Goal: Task Accomplishment & Management: Manage account settings

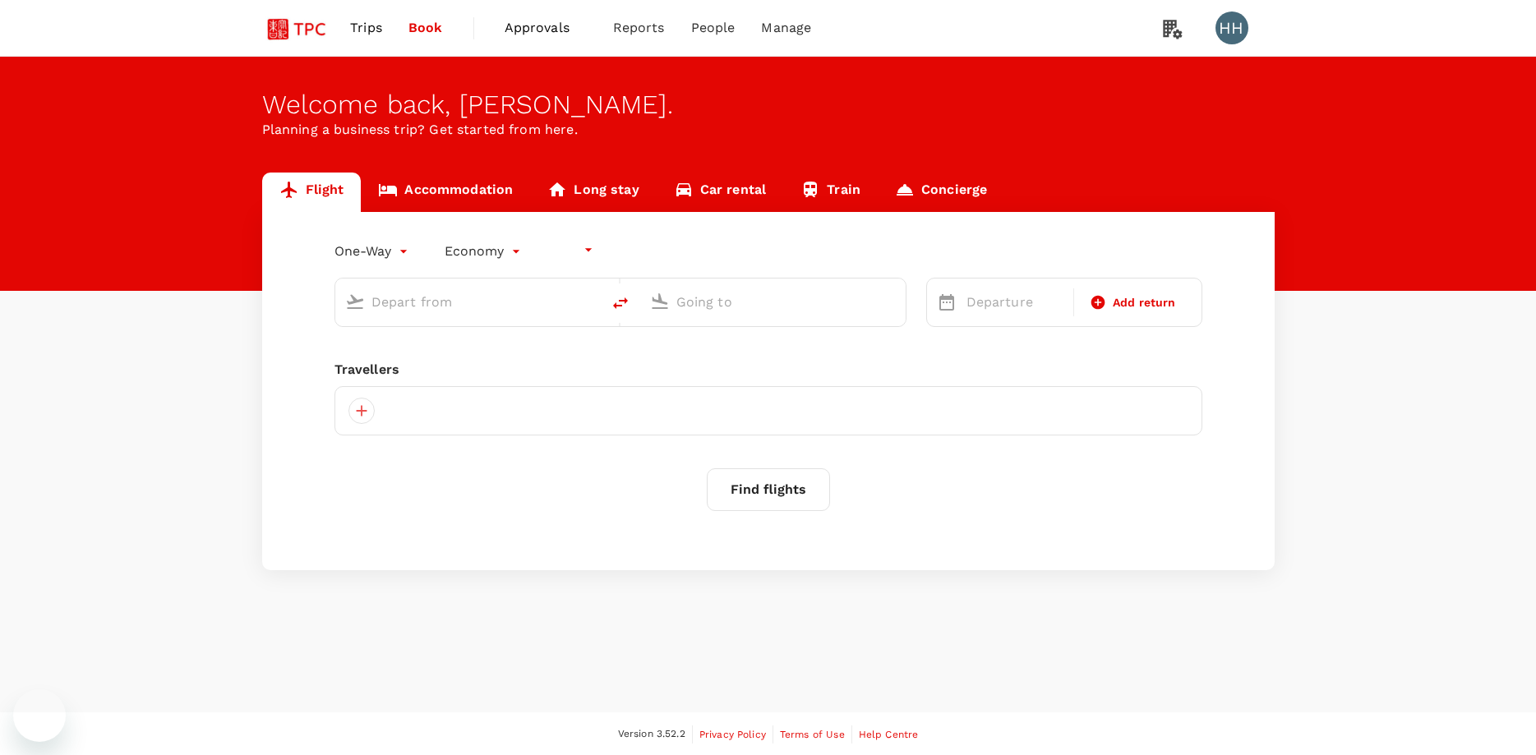
type input "undefined, undefined (any)"
type input "roundtrip"
type input "Singapore Changi (SIN)"
type input "Beijing Capital Intl (PEK)"
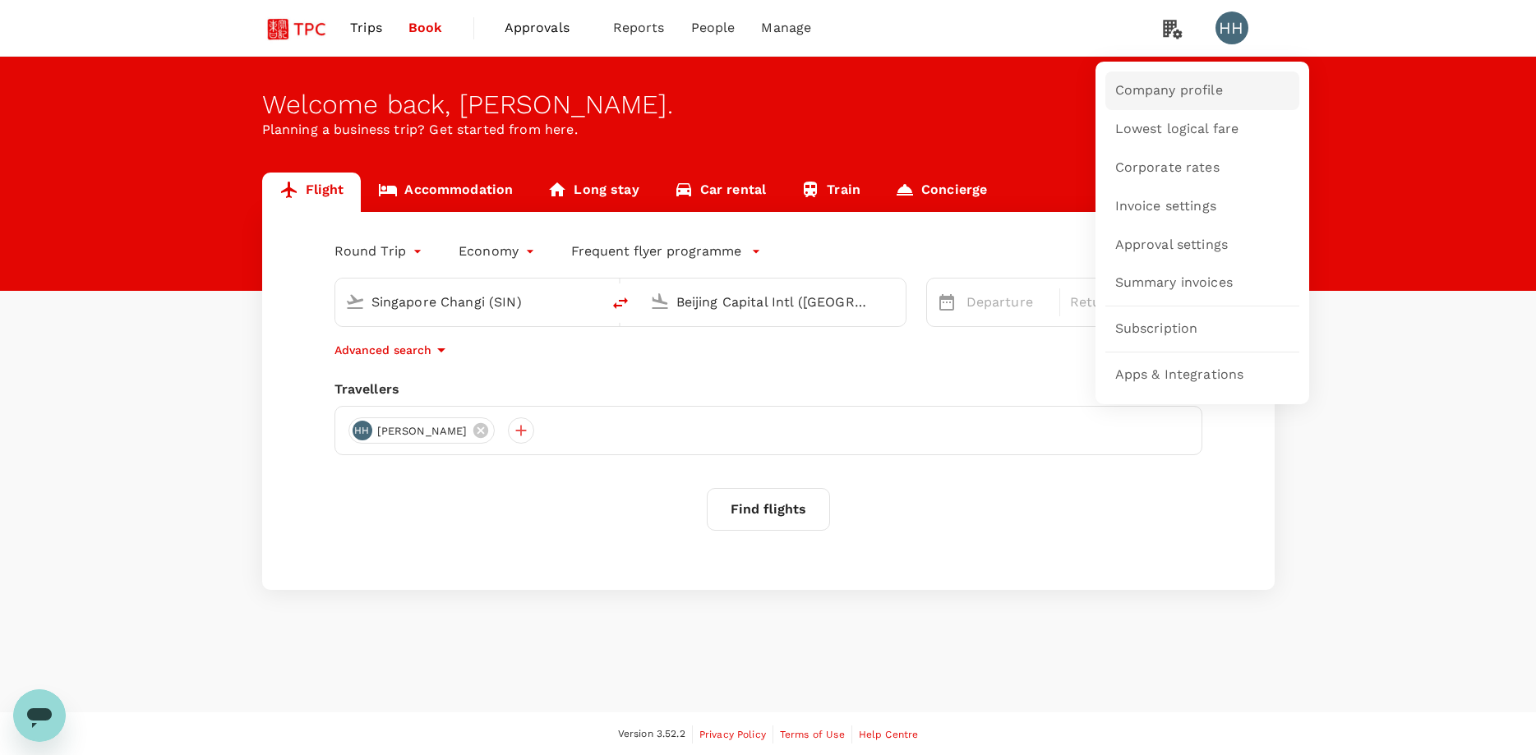
click at [1210, 91] on span "Company profile" at bounding box center [1169, 90] width 108 height 19
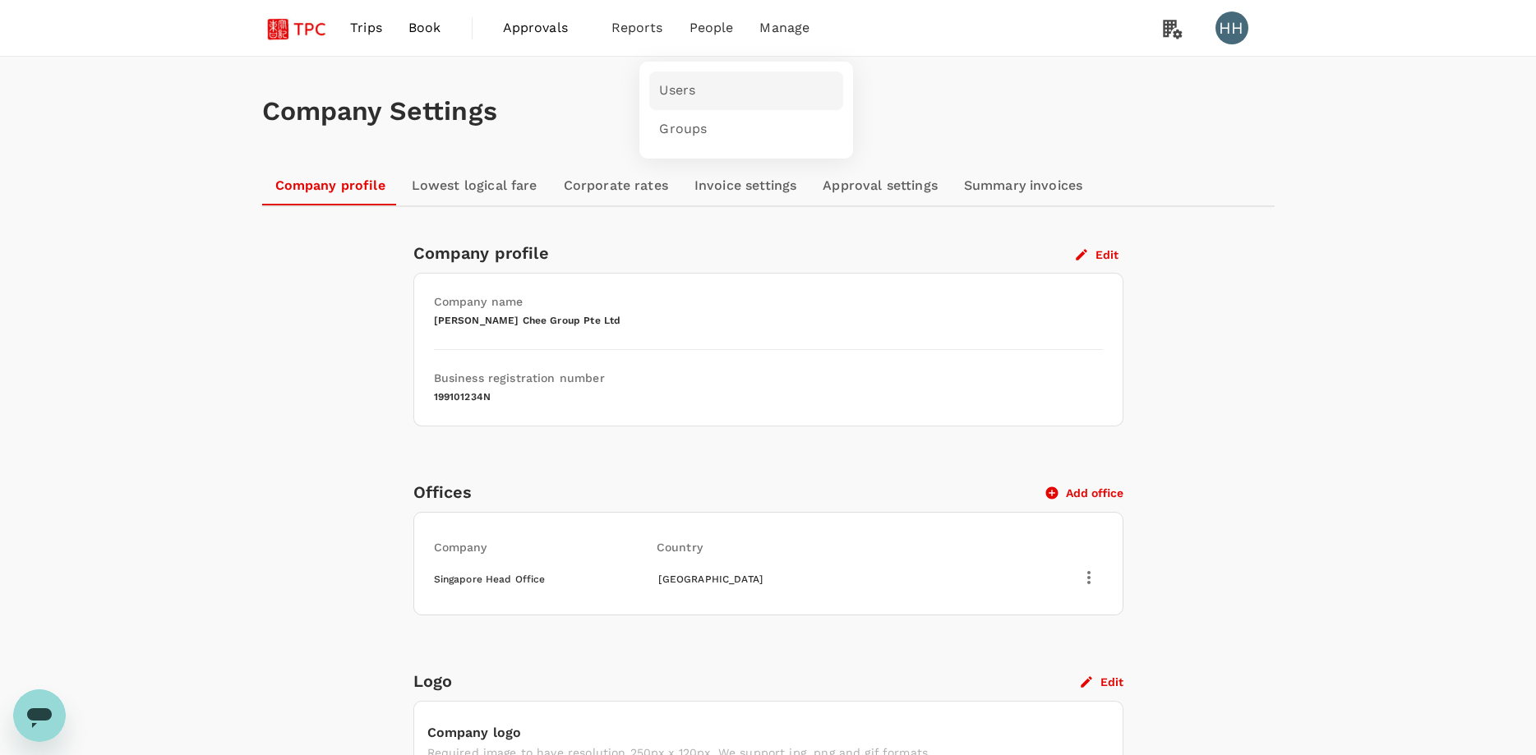
click at [691, 92] on span "Users" at bounding box center [677, 90] width 36 height 19
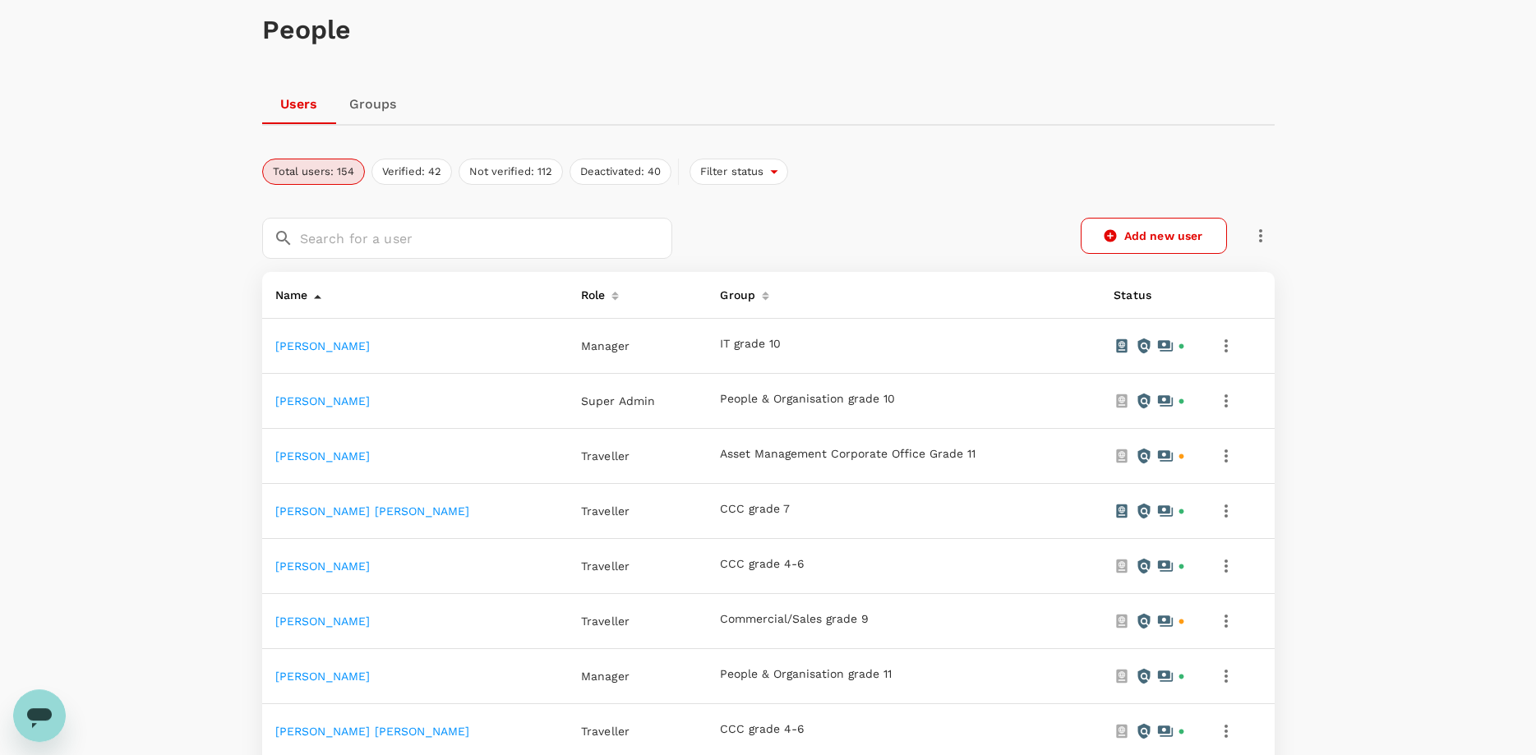
scroll to position [82, 0]
click at [378, 104] on link "Groups" at bounding box center [373, 103] width 74 height 39
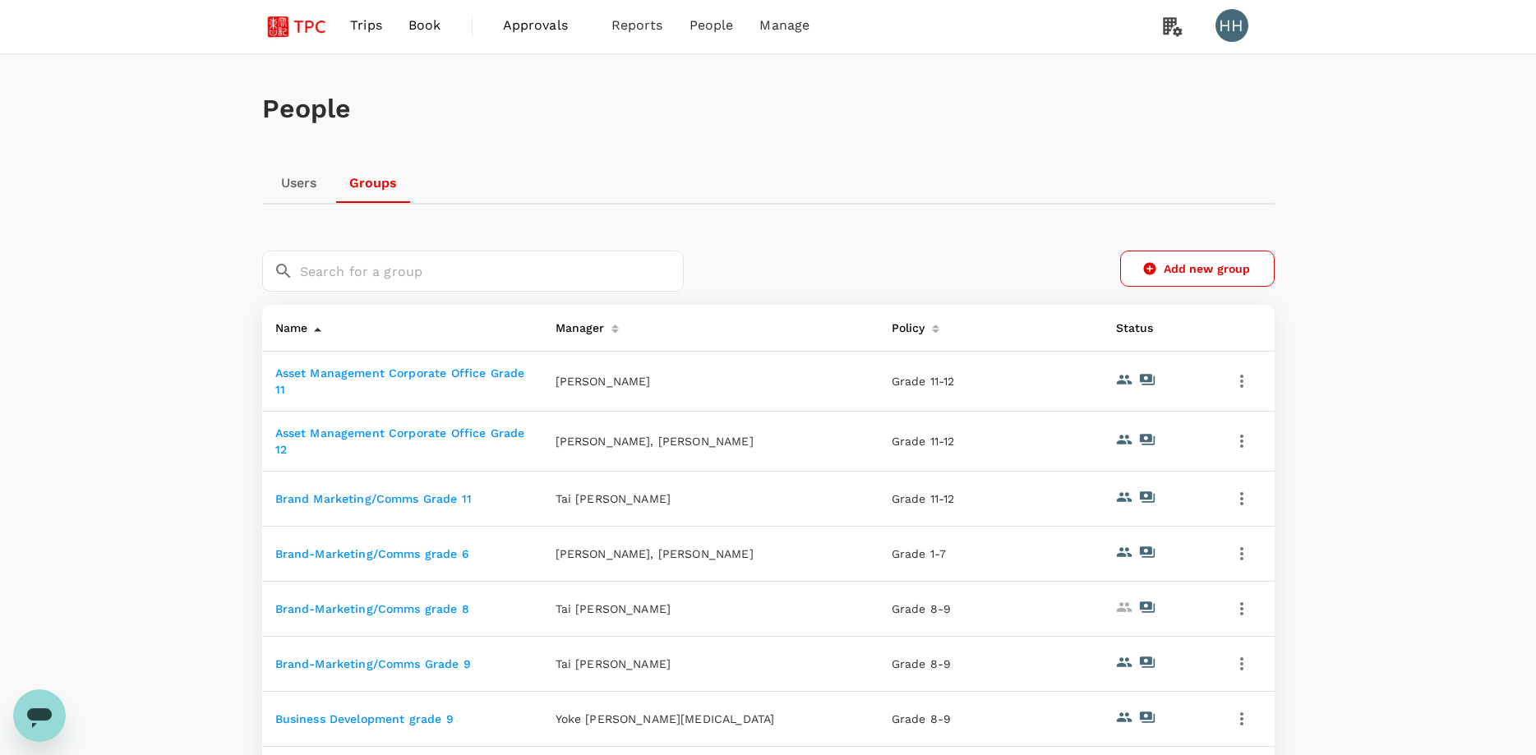
scroll to position [1, 0]
click at [289, 189] on link "Users" at bounding box center [299, 184] width 74 height 39
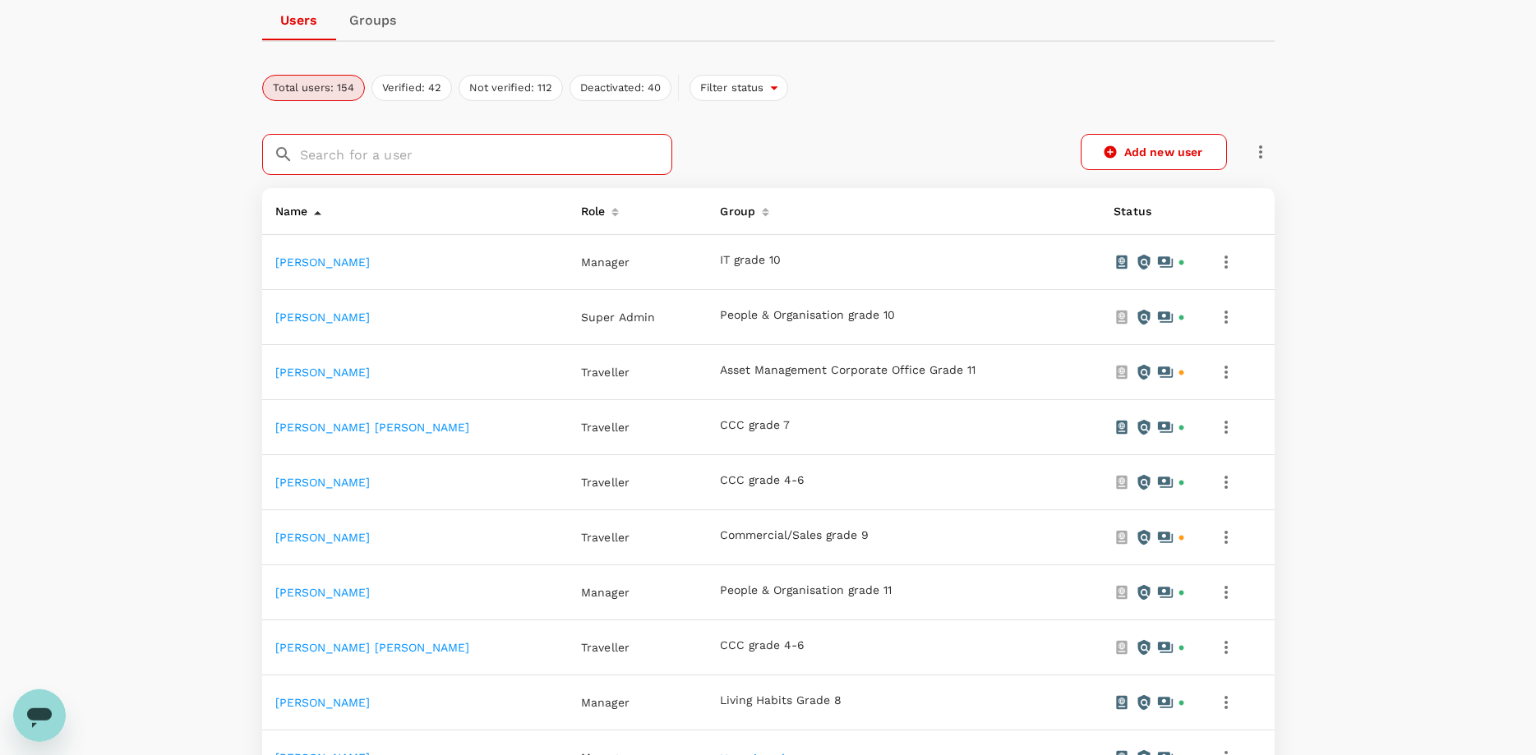
scroll to position [166, 0]
click at [374, 24] on link "Groups" at bounding box center [373, 19] width 74 height 39
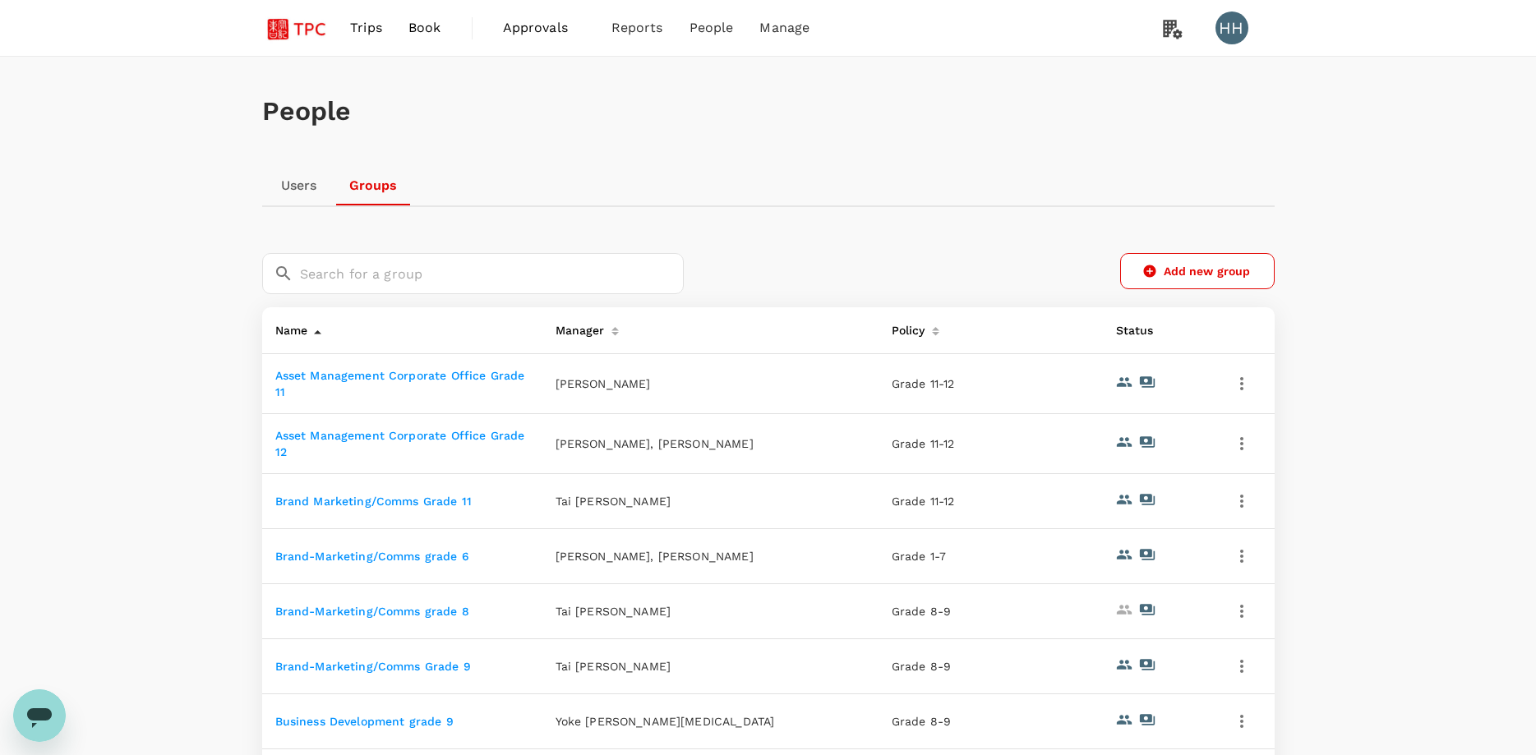
click at [420, 505] on link "Brand Marketing/Comms Grade 11" at bounding box center [373, 501] width 197 height 13
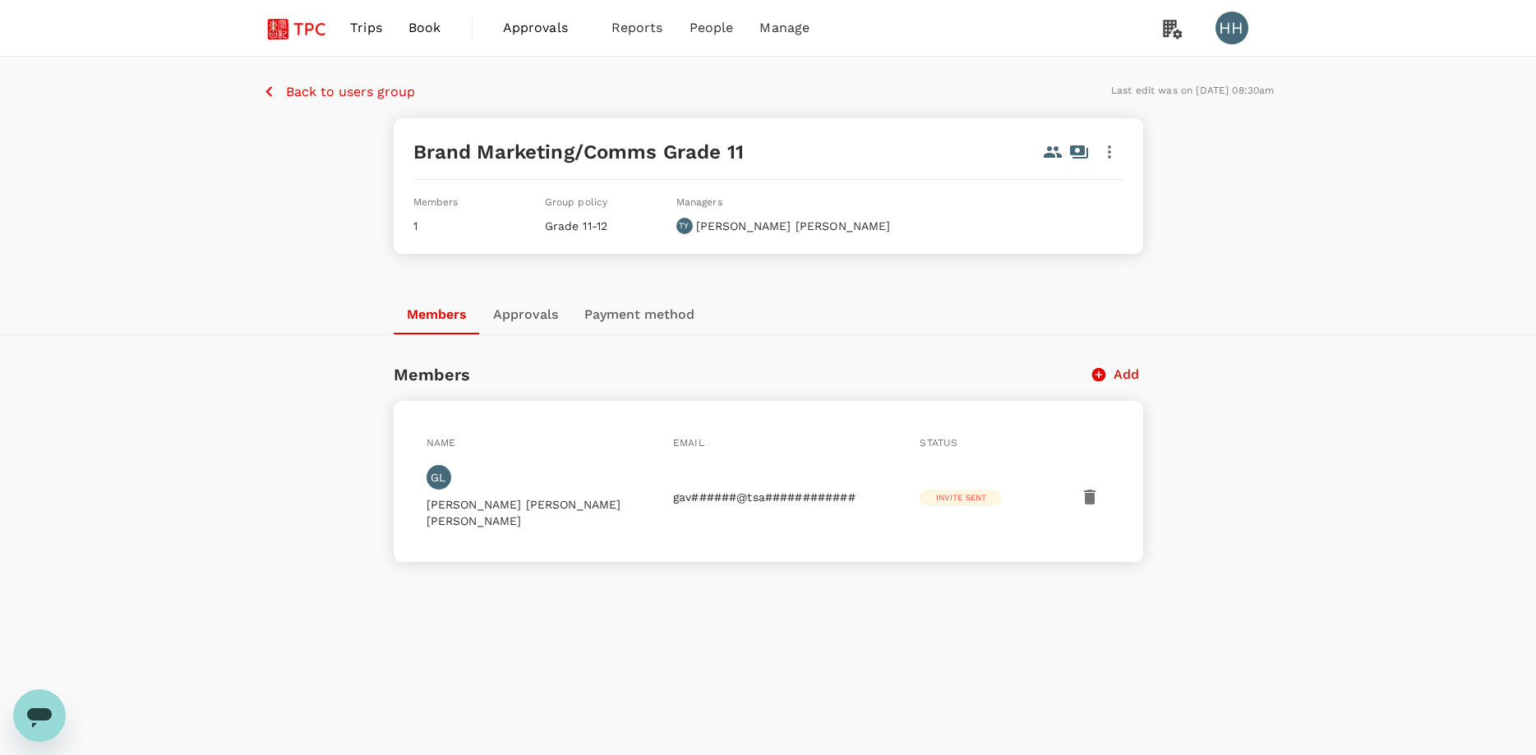
click at [538, 315] on button "Approvals" at bounding box center [525, 314] width 91 height 39
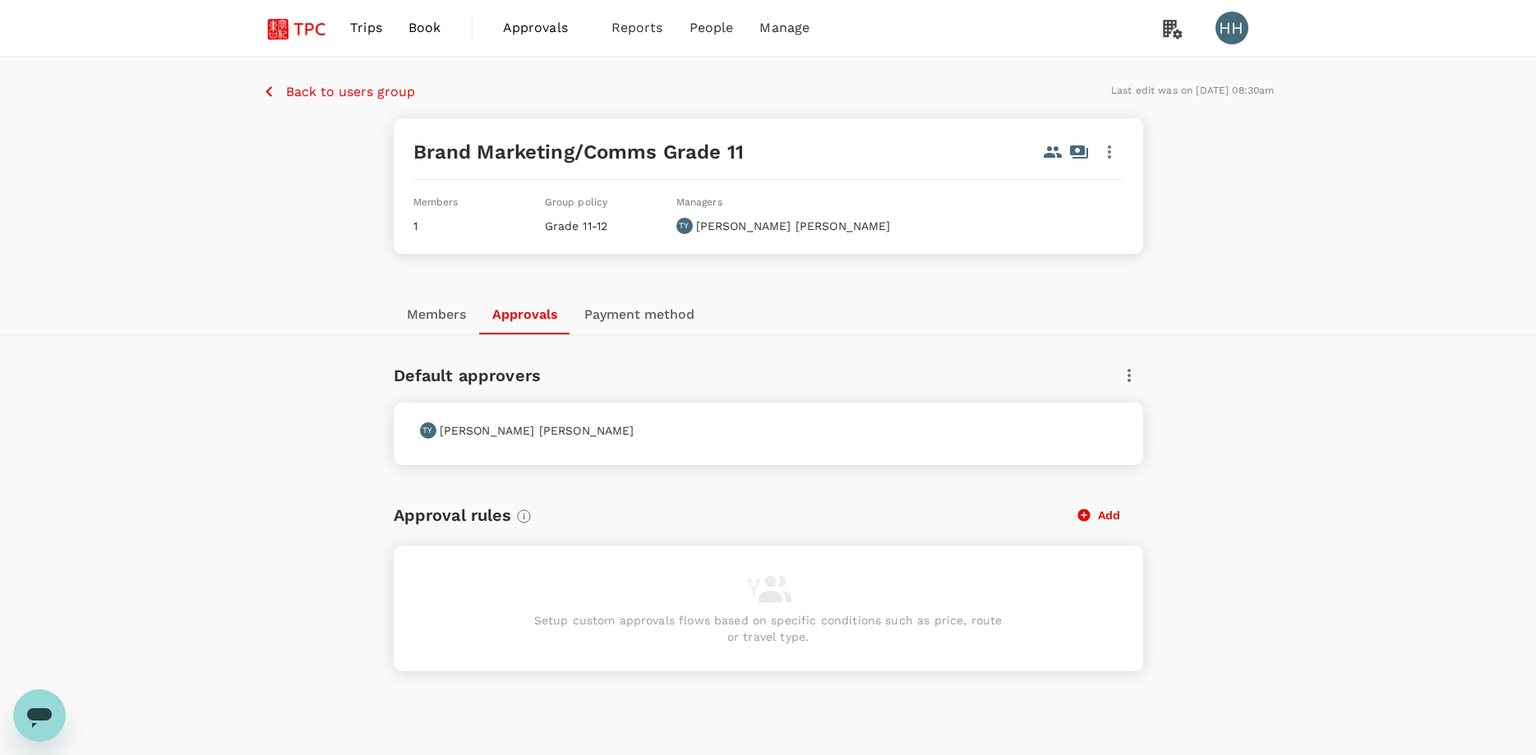
click at [634, 314] on button "Payment method" at bounding box center [639, 314] width 136 height 39
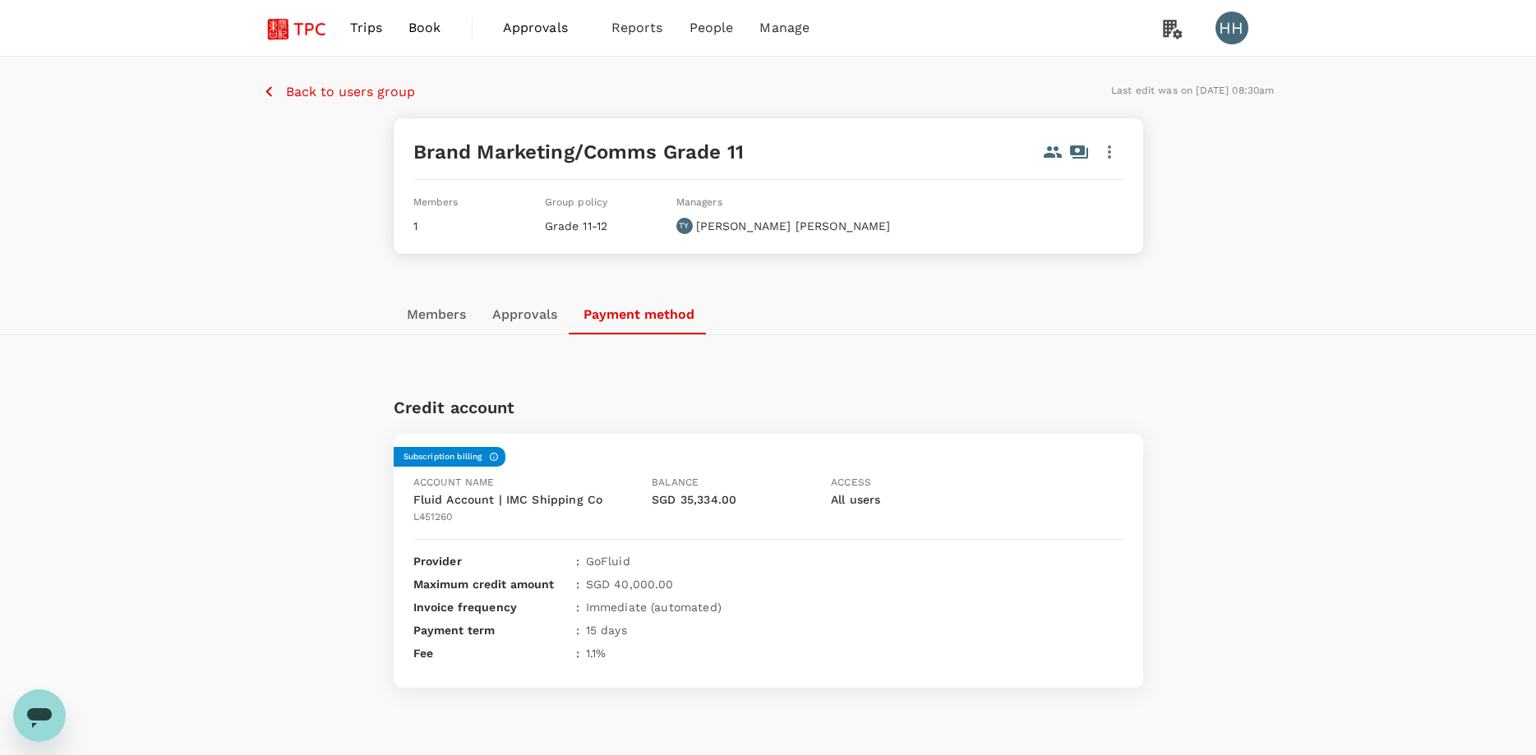
click at [422, 26] on span "Book" at bounding box center [425, 28] width 33 height 20
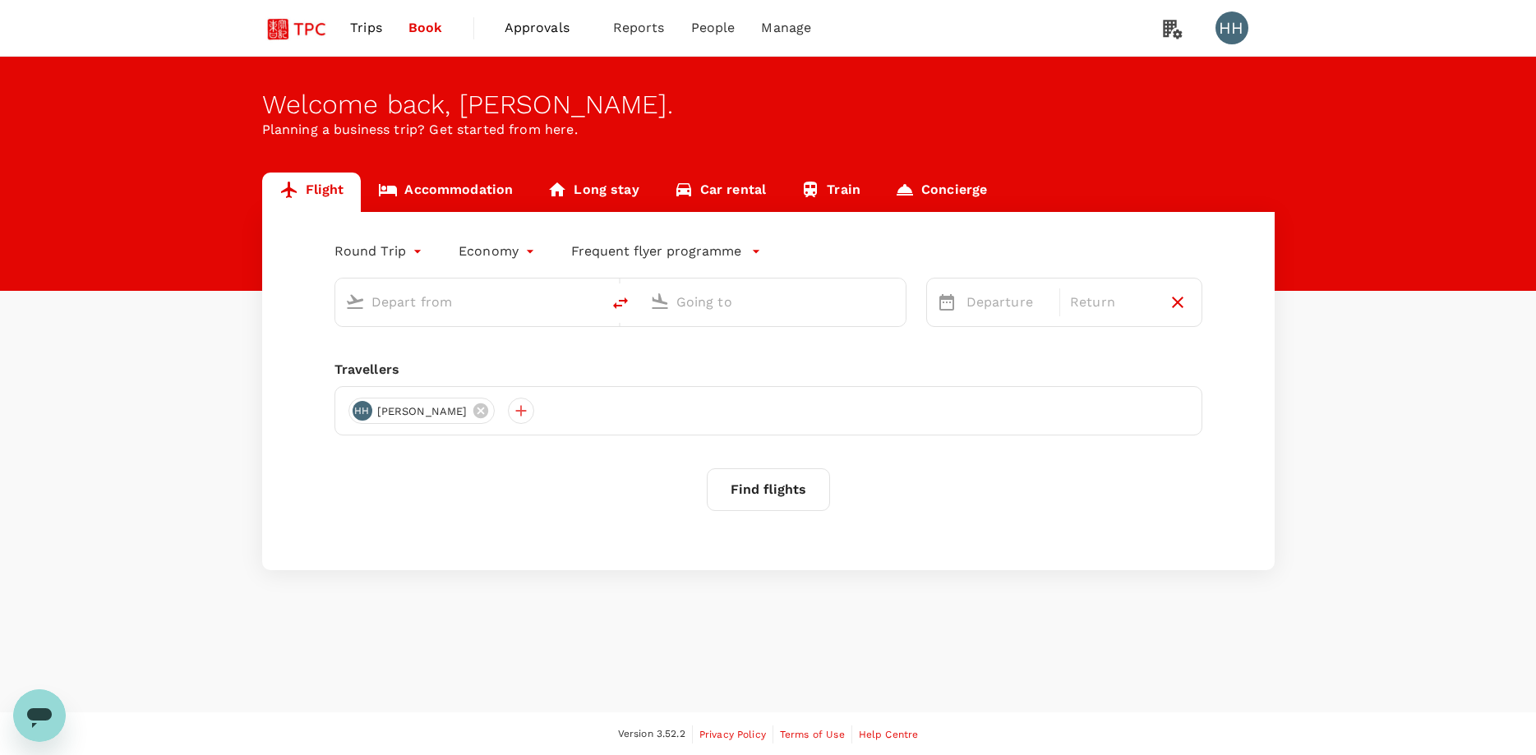
type input "Singapore Changi (SIN)"
type input "Beijing Capital Intl (PEK)"
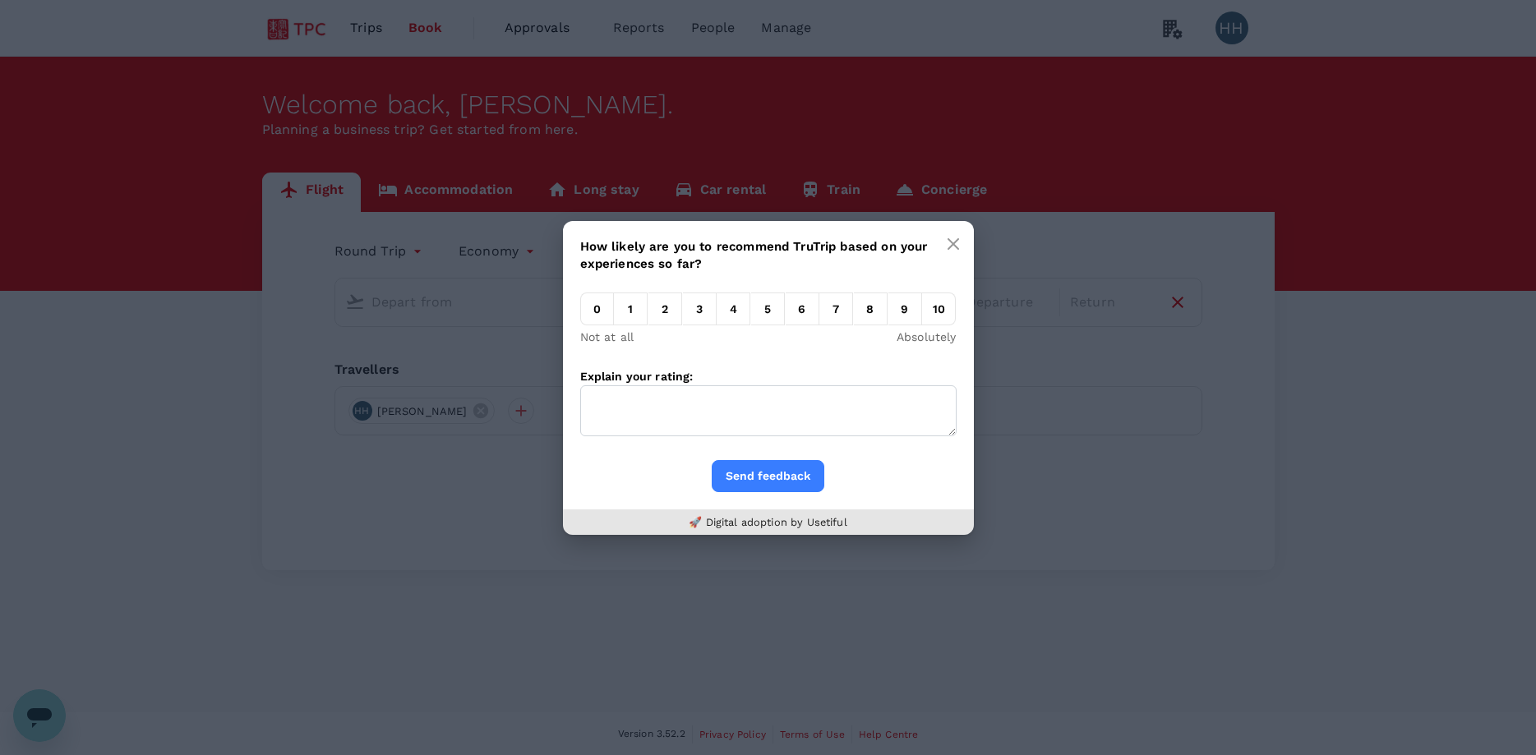
type input "Singapore Changi (SIN)"
type input "Beijing Capital Intl (PEK)"
click at [967, 242] on button "button" at bounding box center [953, 244] width 33 height 33
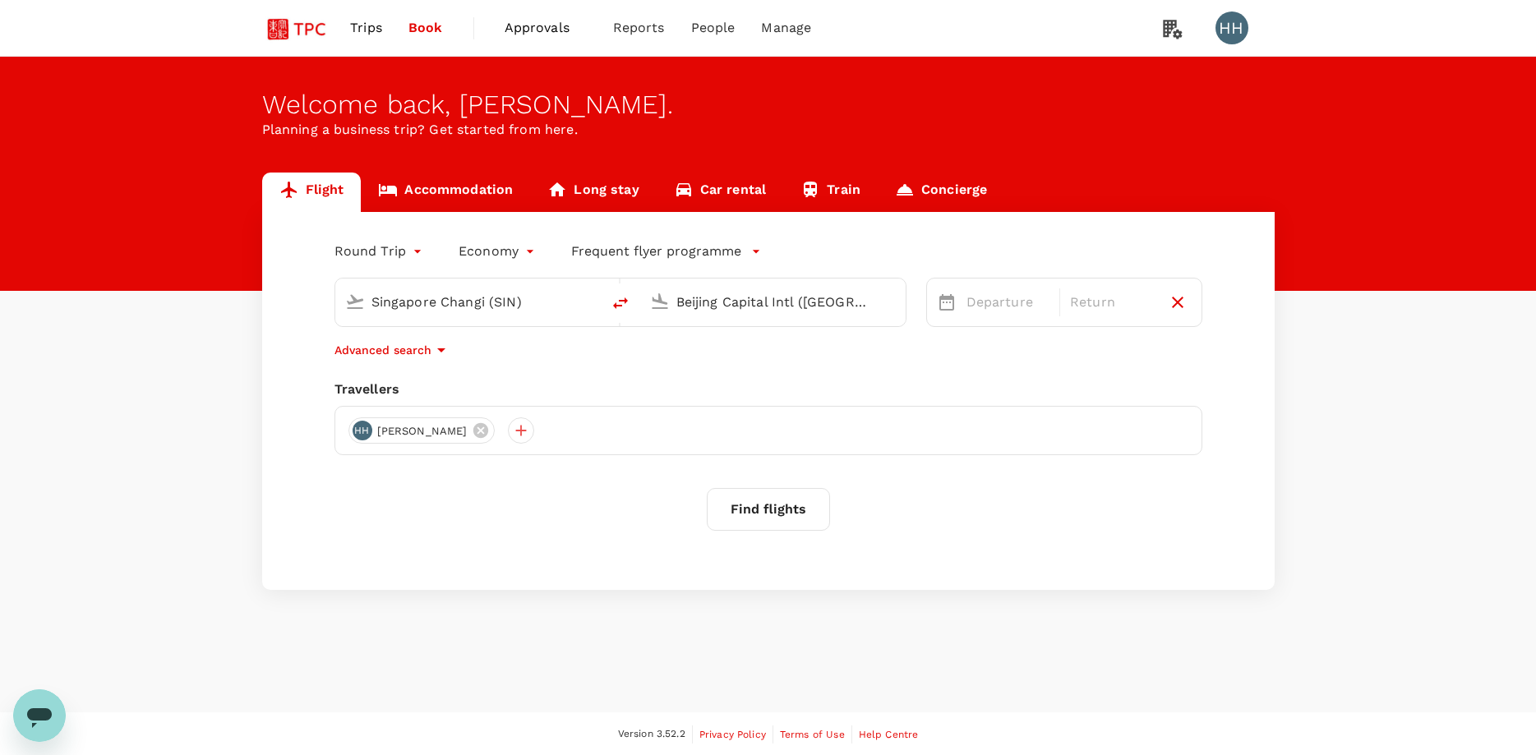
click at [572, 30] on span "Approvals" at bounding box center [546, 28] width 82 height 20
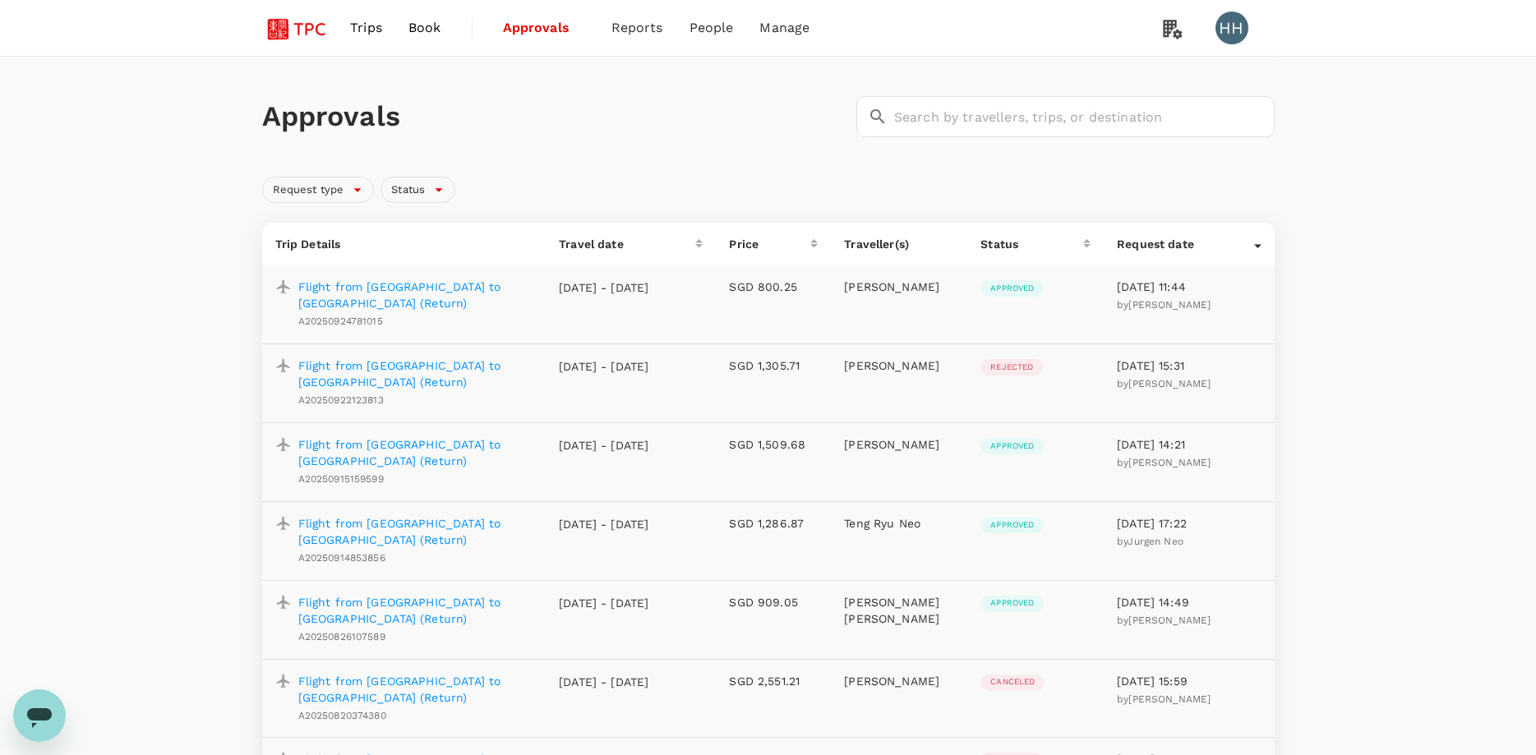
click at [159, 195] on div "Approvals ​ ​ Request type Status Trip Details Travel date Price Traveller(s) S…" at bounding box center [768, 551] width 1536 height 988
click at [653, 169] on span "Account statement" at bounding box center [652, 168] width 127 height 19
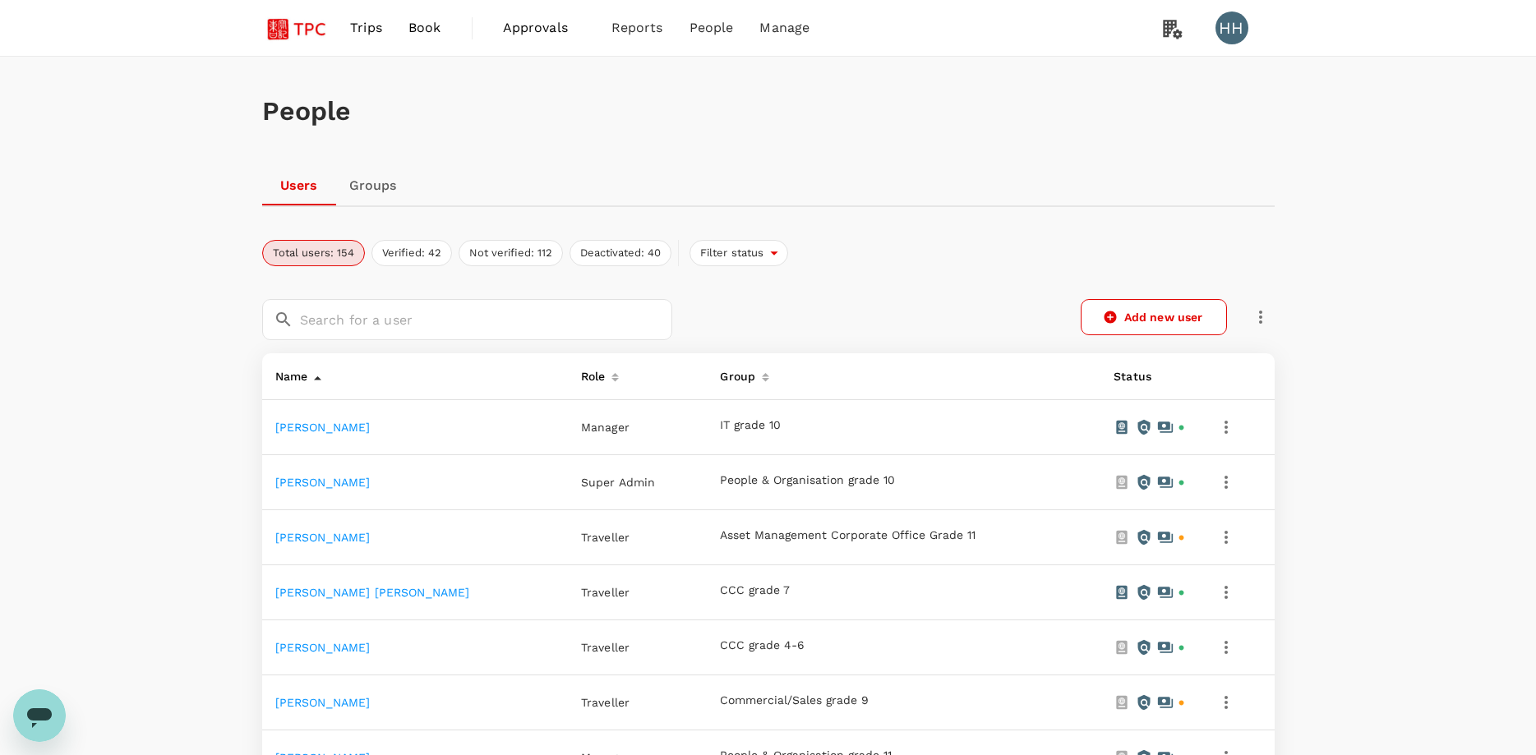
click at [1218, 427] on icon "button" at bounding box center [1227, 428] width 20 height 20
click at [819, 426] on div at bounding box center [768, 377] width 1536 height 755
click at [1158, 428] on icon at bounding box center [1165, 428] width 15 height 11
click at [720, 424] on span "IT grade 10" at bounding box center [750, 425] width 61 height 13
click at [311, 432] on link "Achmad Zaidan Nadjib" at bounding box center [322, 427] width 95 height 13
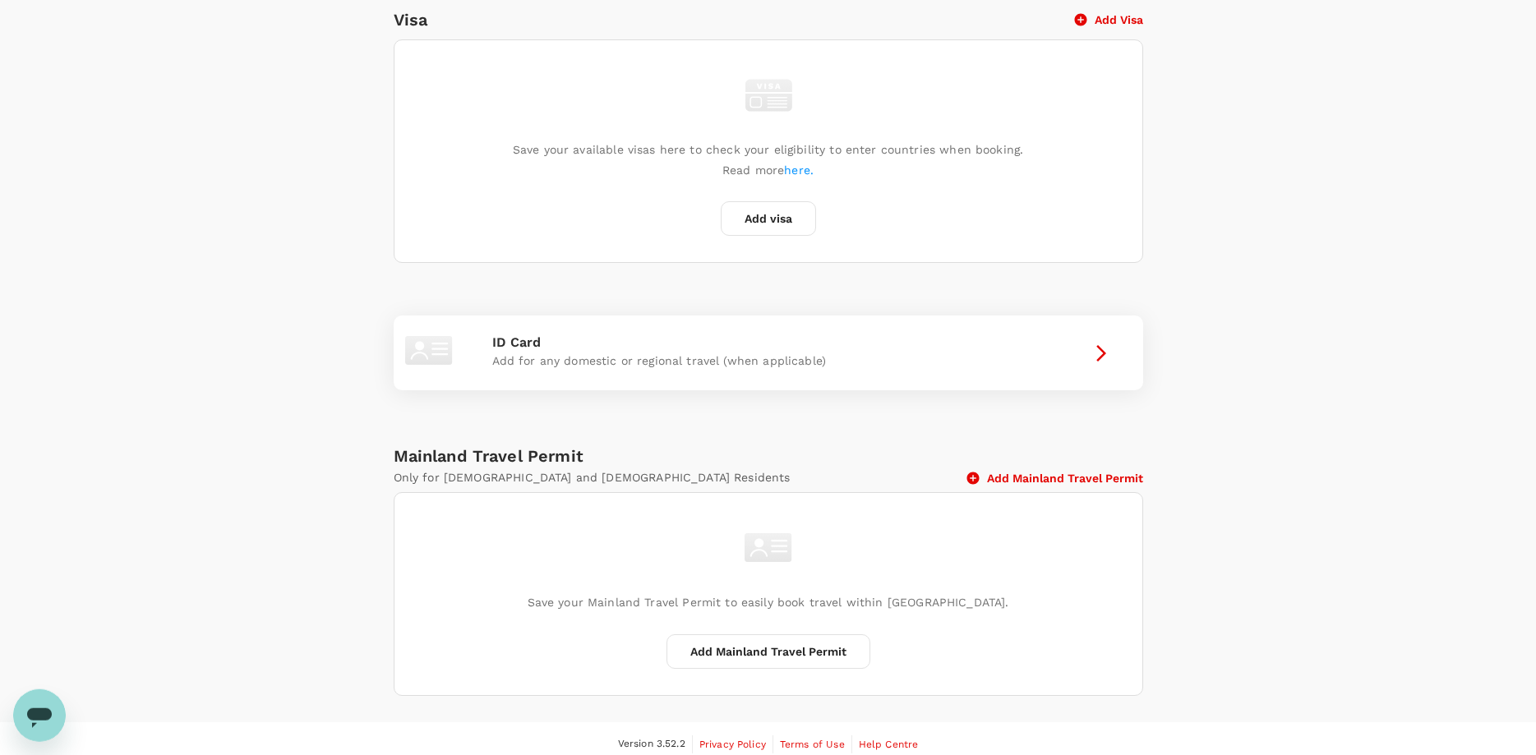
scroll to position [593, 0]
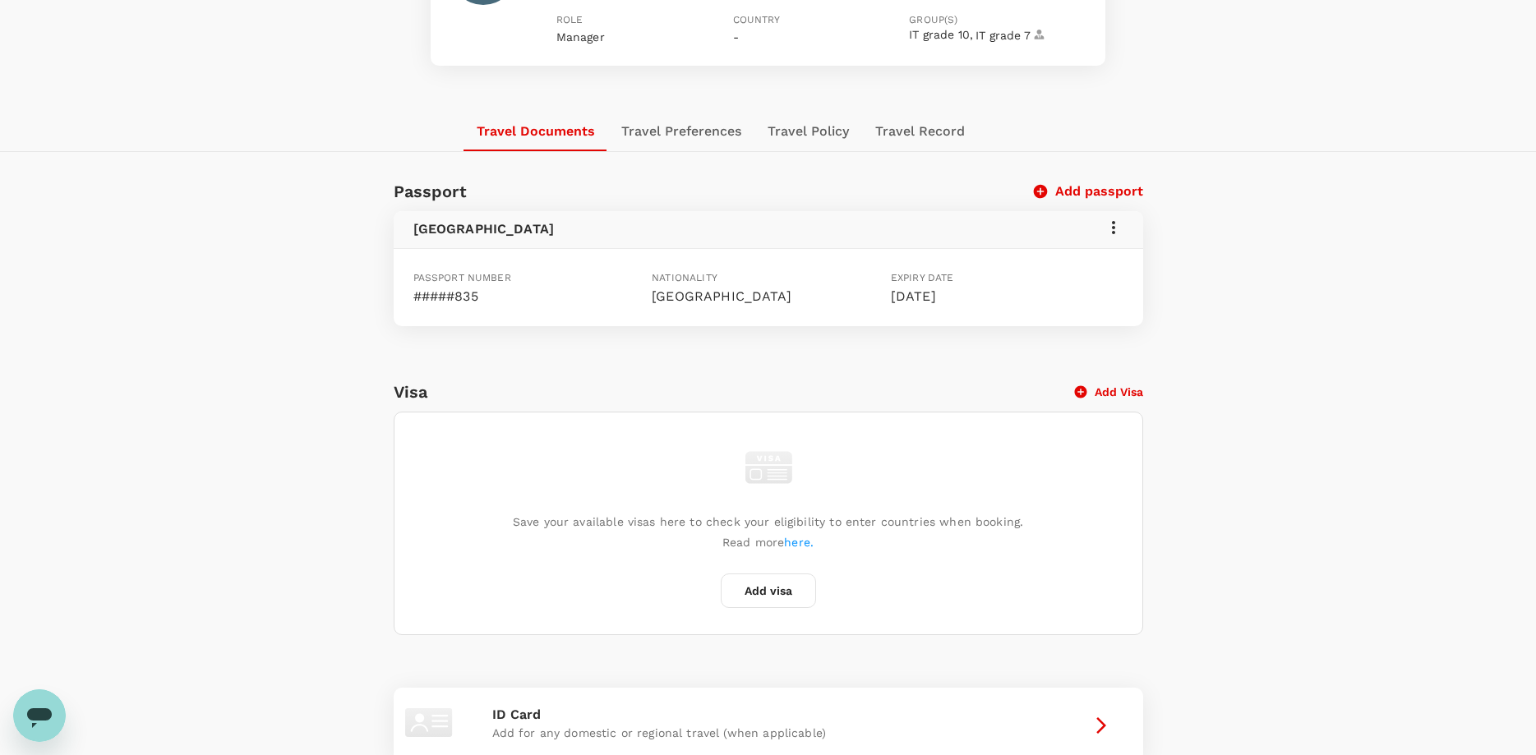
click at [686, 129] on button "Travel Preferences" at bounding box center [681, 131] width 146 height 39
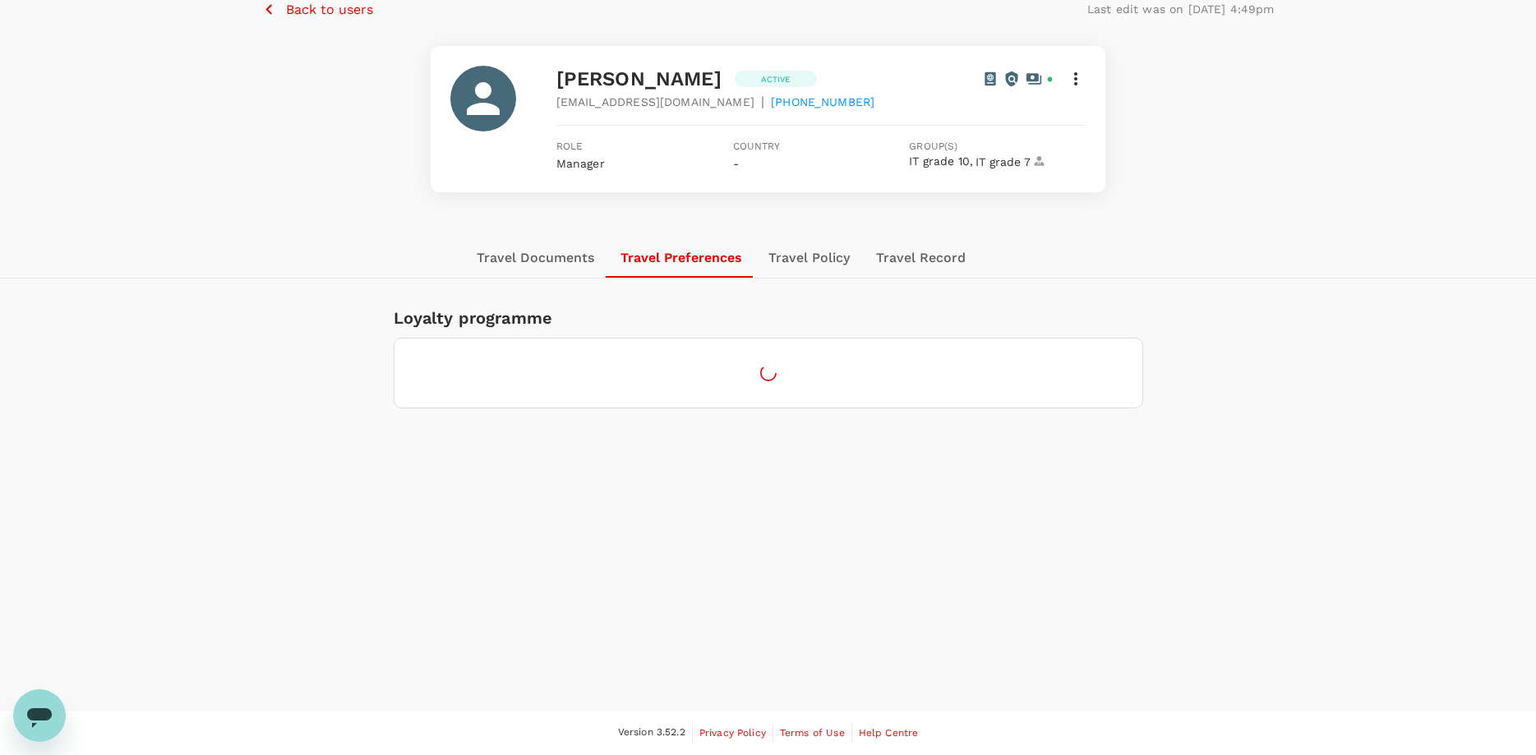
scroll to position [83, 0]
click at [810, 264] on button "Travel Policy" at bounding box center [809, 258] width 108 height 39
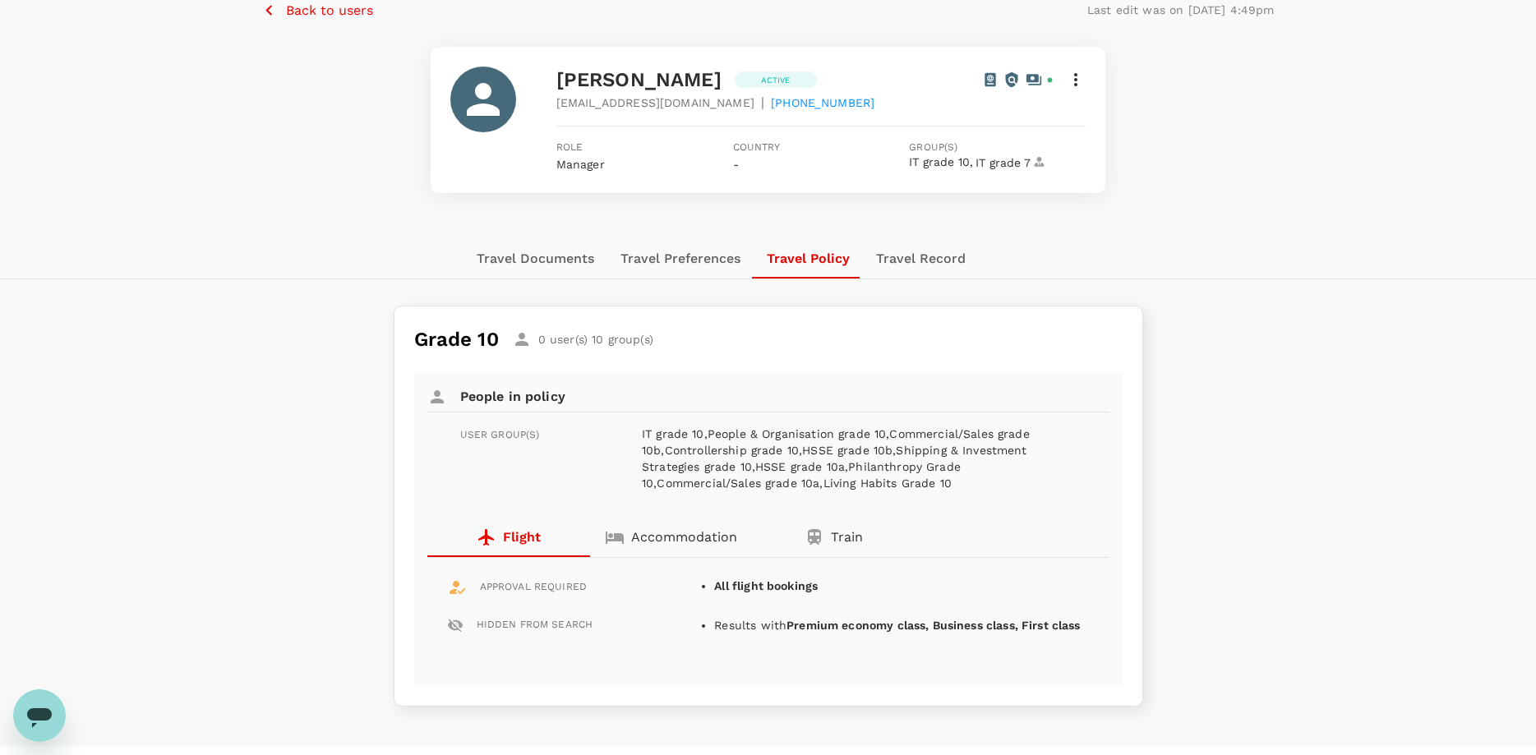
click at [910, 265] on button "Travel Record" at bounding box center [921, 258] width 116 height 39
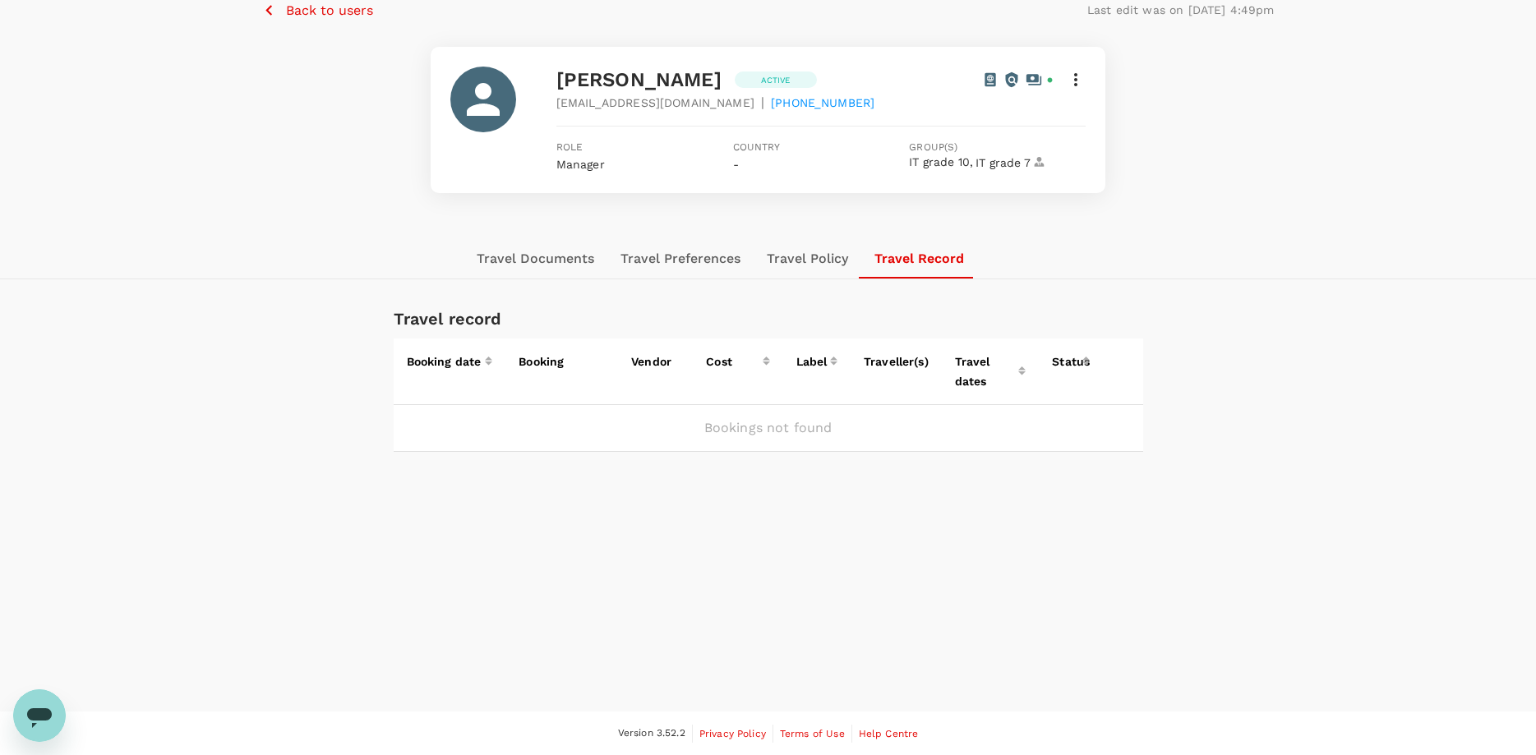
click at [522, 251] on button "Travel Documents" at bounding box center [536, 258] width 144 height 39
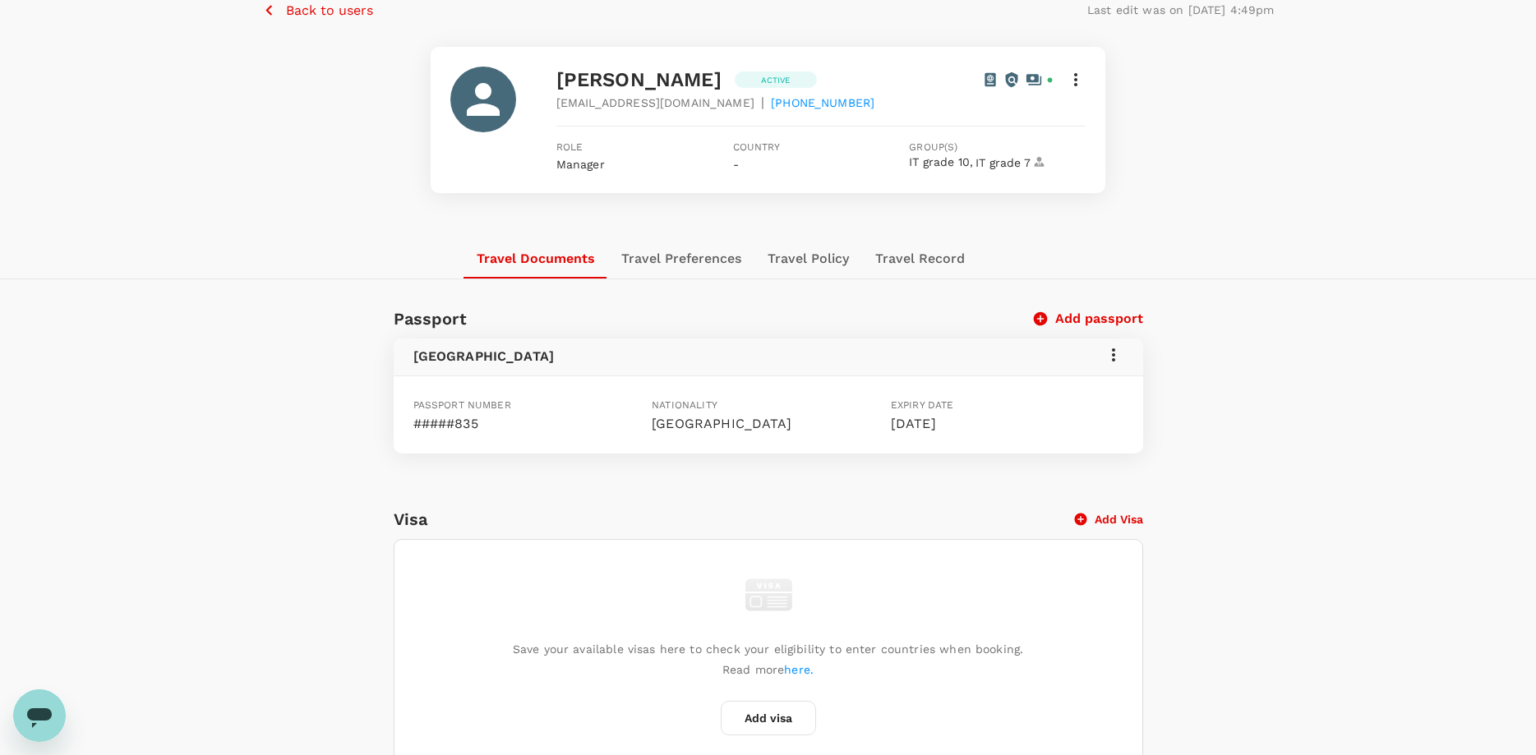
scroll to position [0, 0]
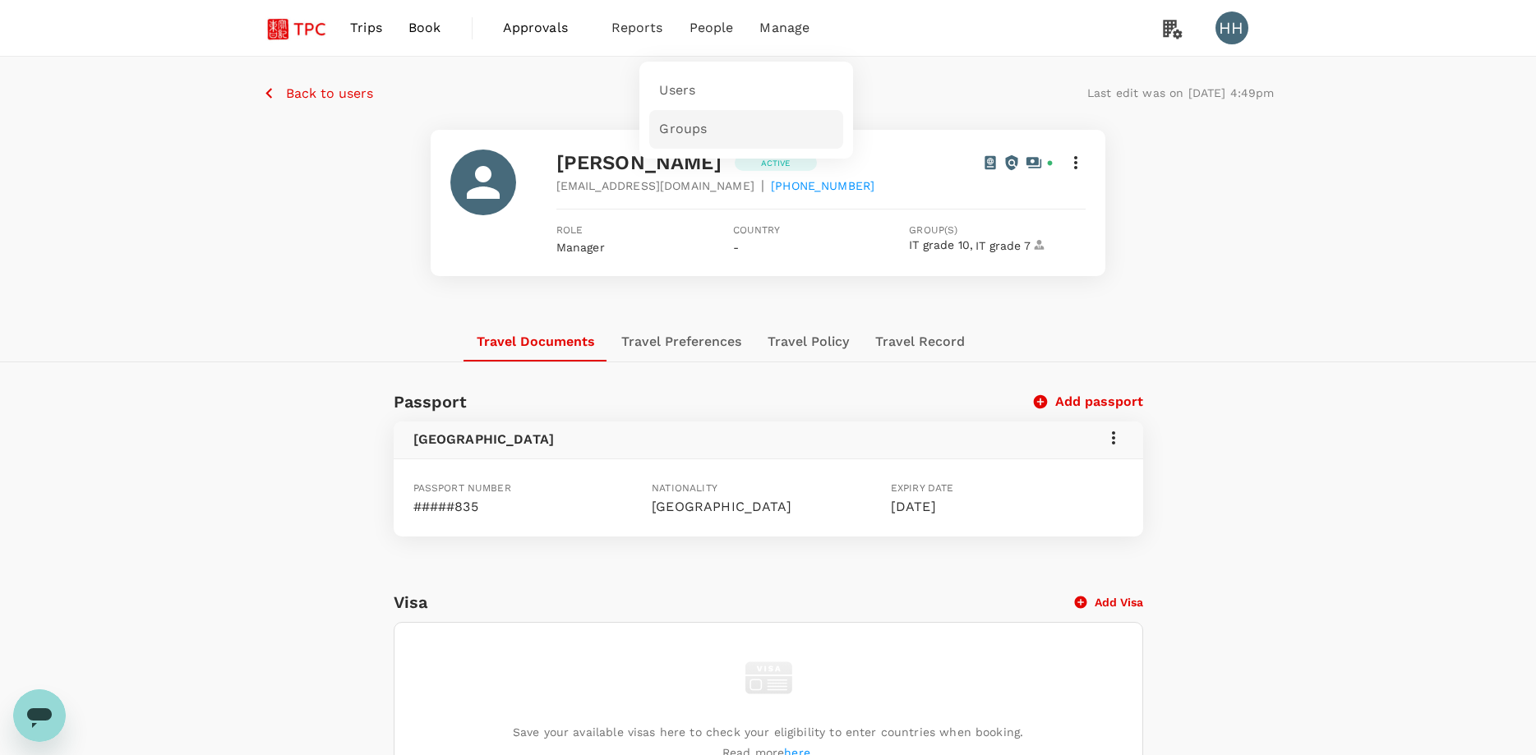
click at [720, 118] on link "Groups" at bounding box center [746, 129] width 194 height 39
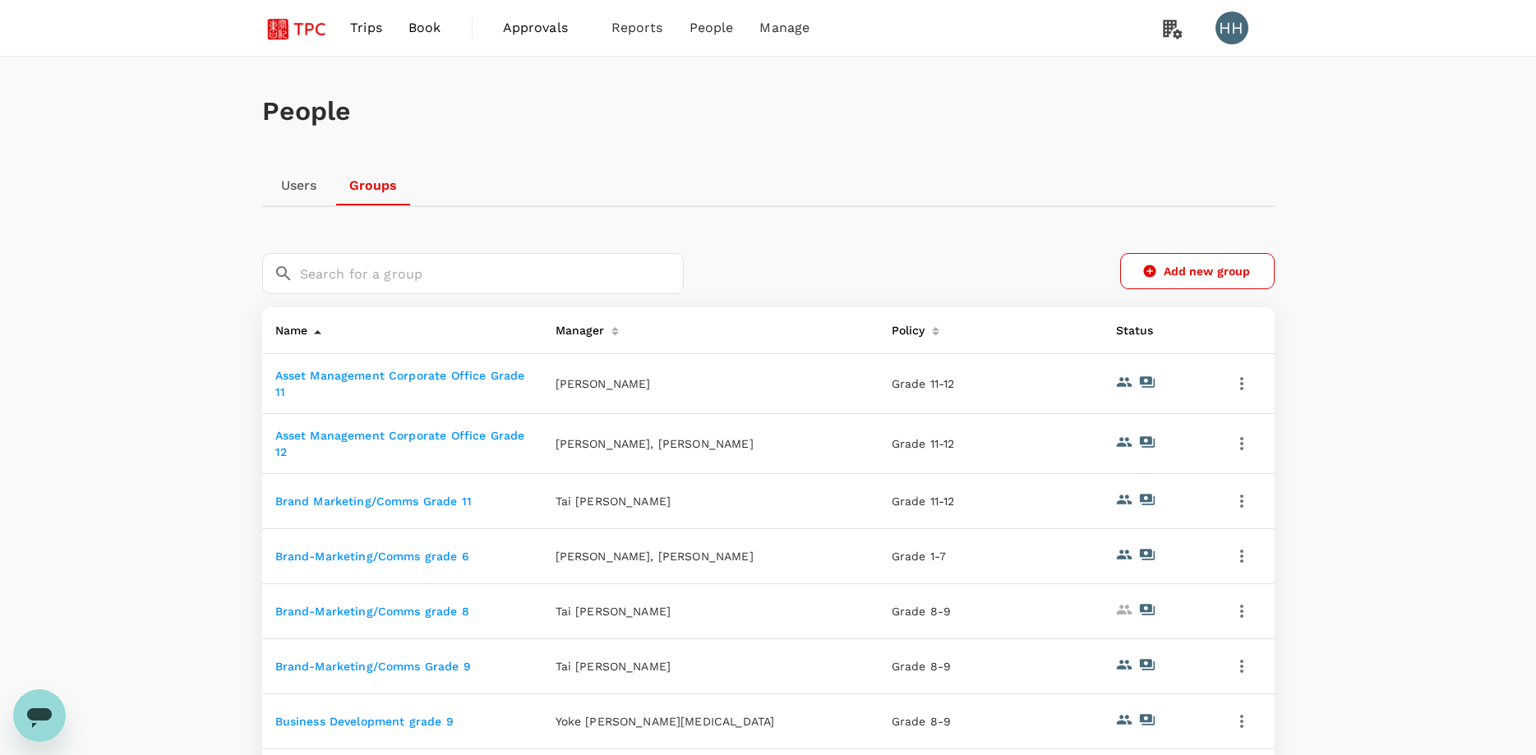
click at [1244, 384] on icon "button" at bounding box center [1242, 384] width 20 height 20
click at [1481, 302] on div at bounding box center [768, 377] width 1536 height 755
click at [439, 381] on link "Asset Management Corporate Office Grade 11" at bounding box center [400, 384] width 250 height 30
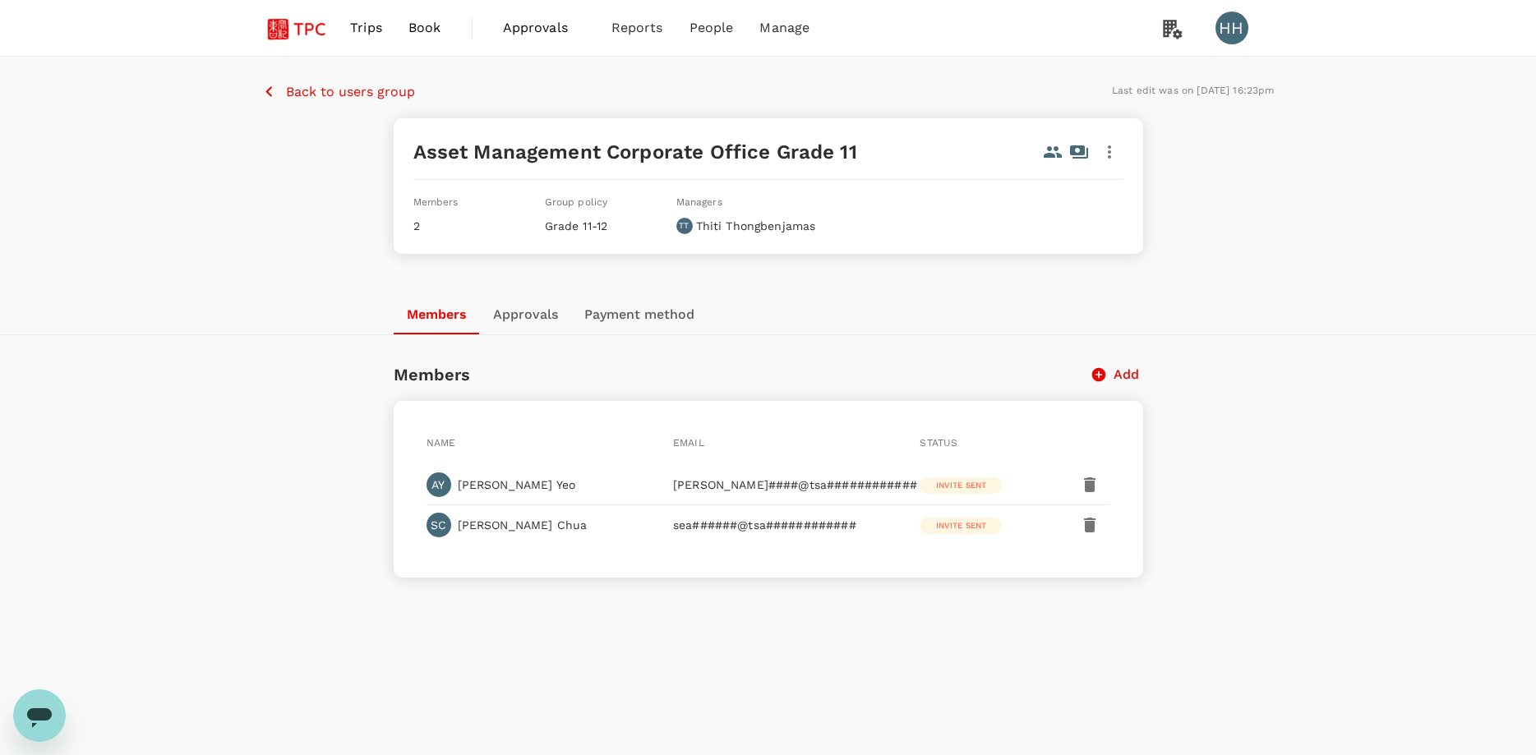
click at [1268, 223] on div "Back to users group Last edit was on 28 Jul 2025, 16:23pm Asset Management Corp…" at bounding box center [768, 176] width 1536 height 238
drag, startPoint x: 755, startPoint y: 481, endPoint x: 826, endPoint y: 481, distance: 70.7
click at [826, 481] on p "ken####@tsa############" at bounding box center [787, 485] width 228 height 16
click at [305, 90] on p "Back to users group" at bounding box center [350, 92] width 129 height 20
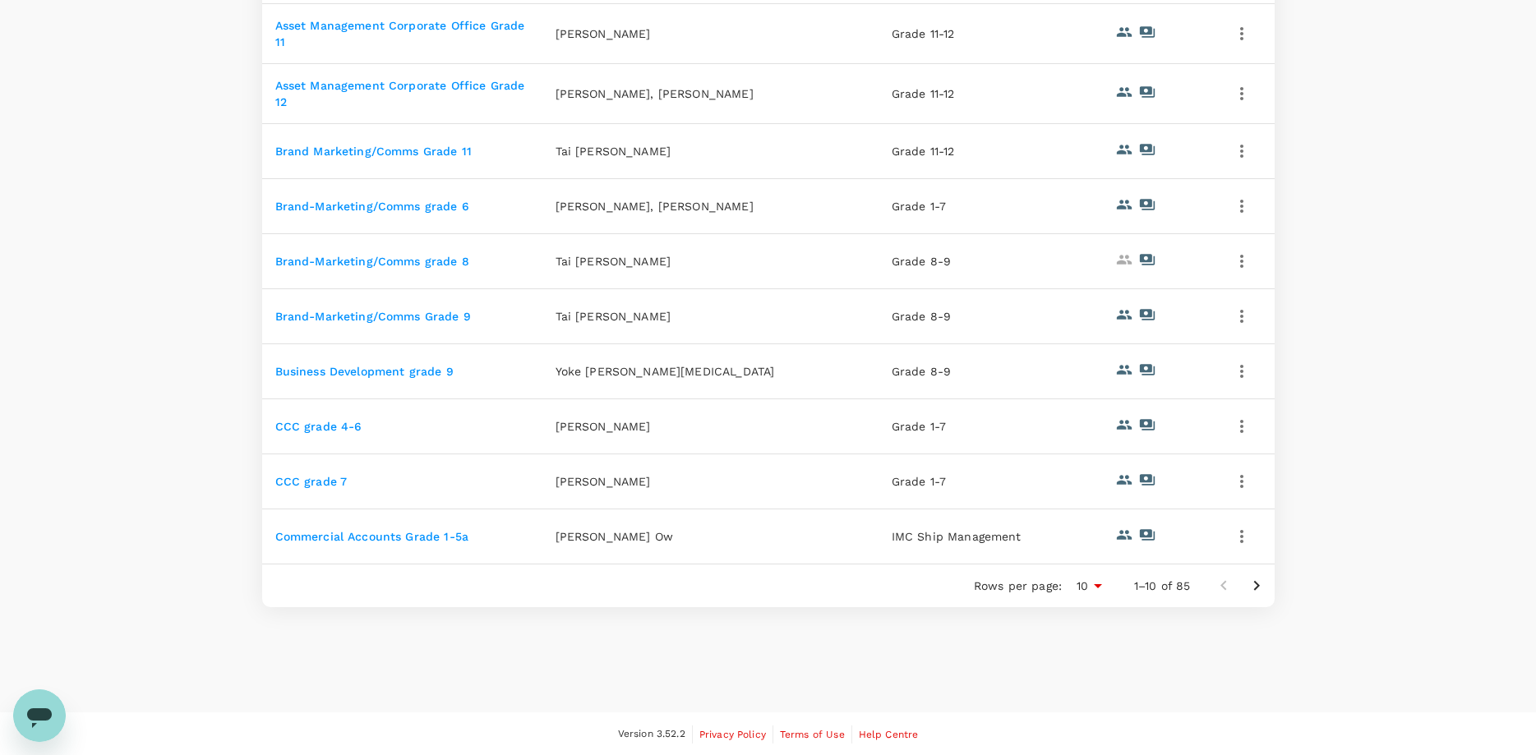
scroll to position [351, 0]
click at [1257, 581] on icon "Go to next page" at bounding box center [1257, 585] width 20 height 20
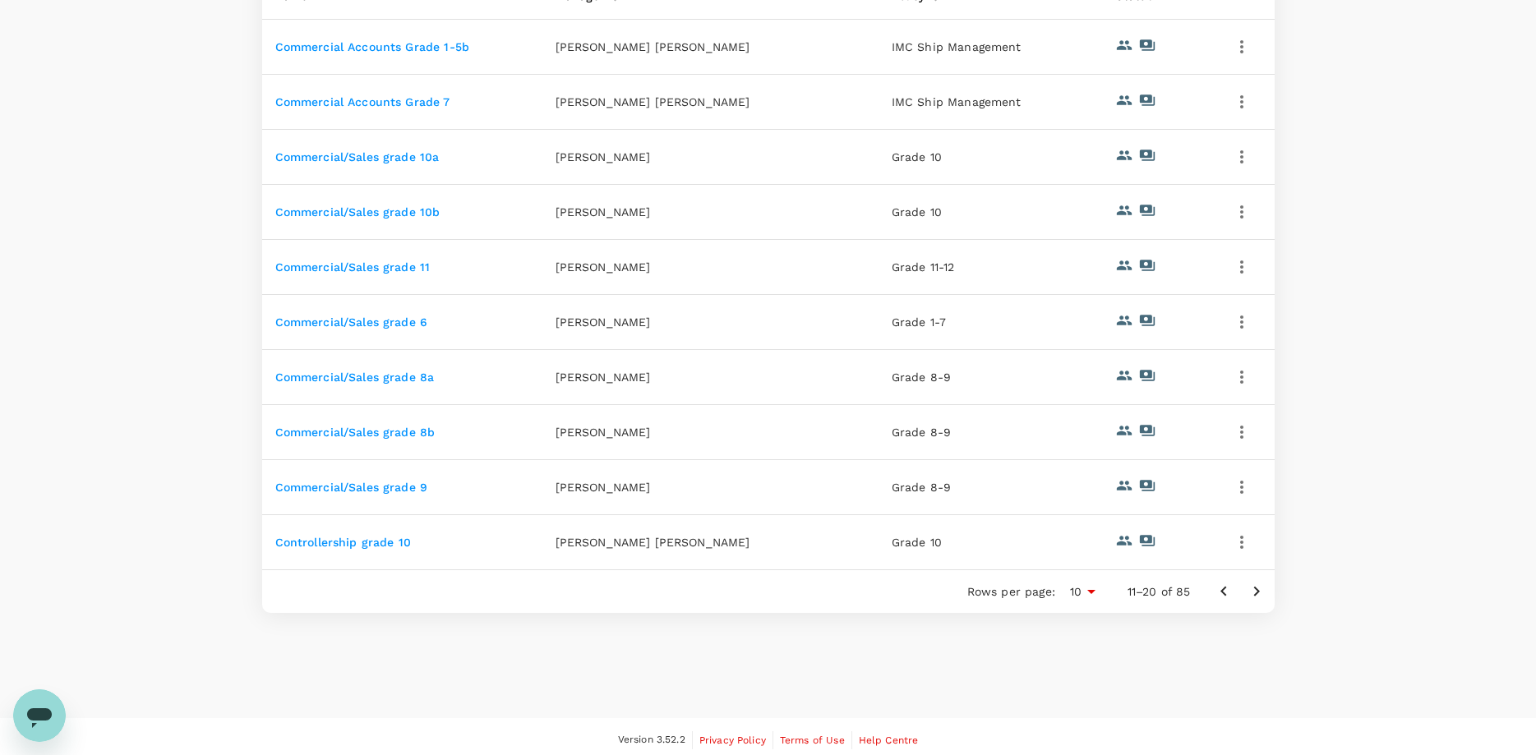
scroll to position [335, 0]
click at [352, 545] on link "Controllership grade 10" at bounding box center [343, 541] width 136 height 13
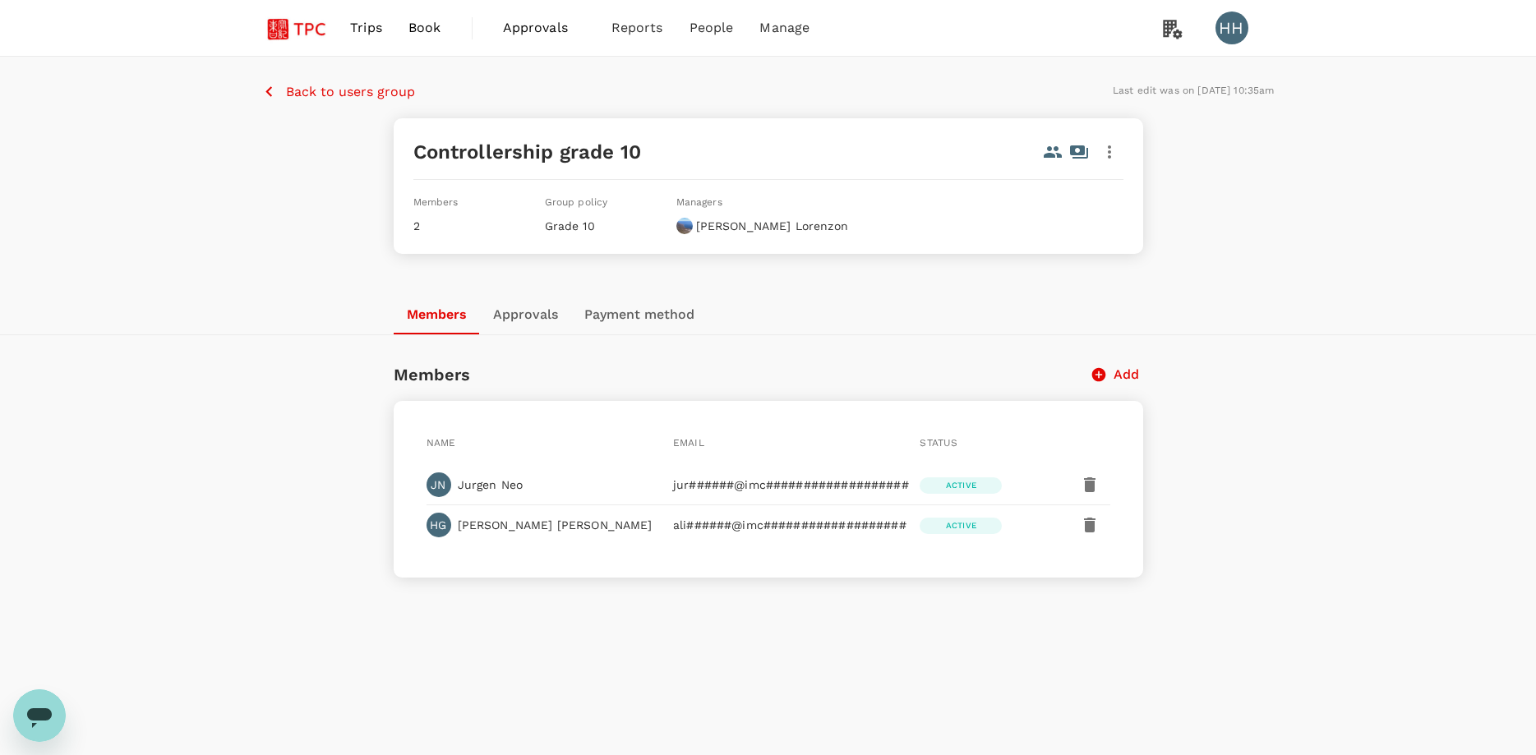
click at [519, 319] on button "Approvals" at bounding box center [525, 314] width 91 height 39
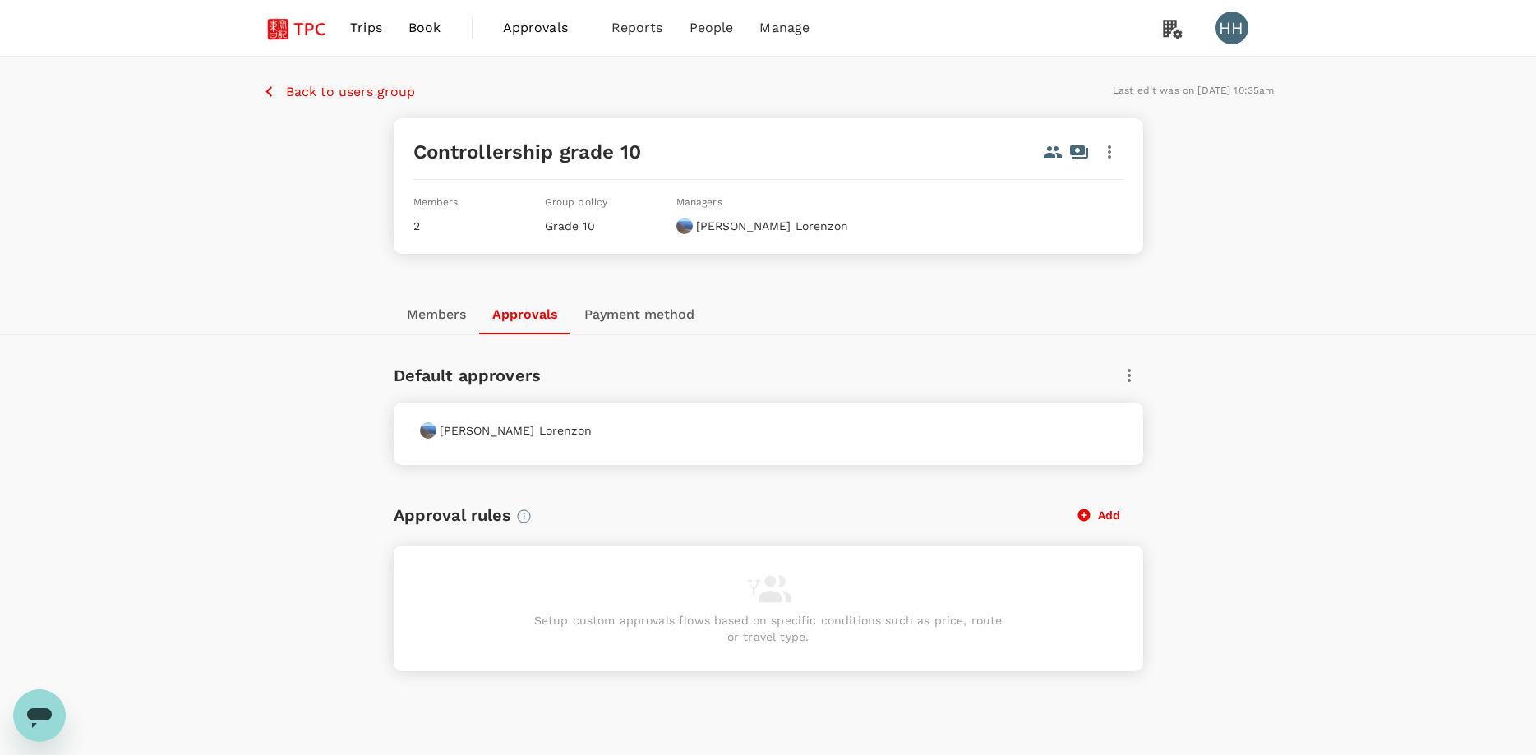
click at [637, 315] on button "Payment method" at bounding box center [639, 314] width 136 height 39
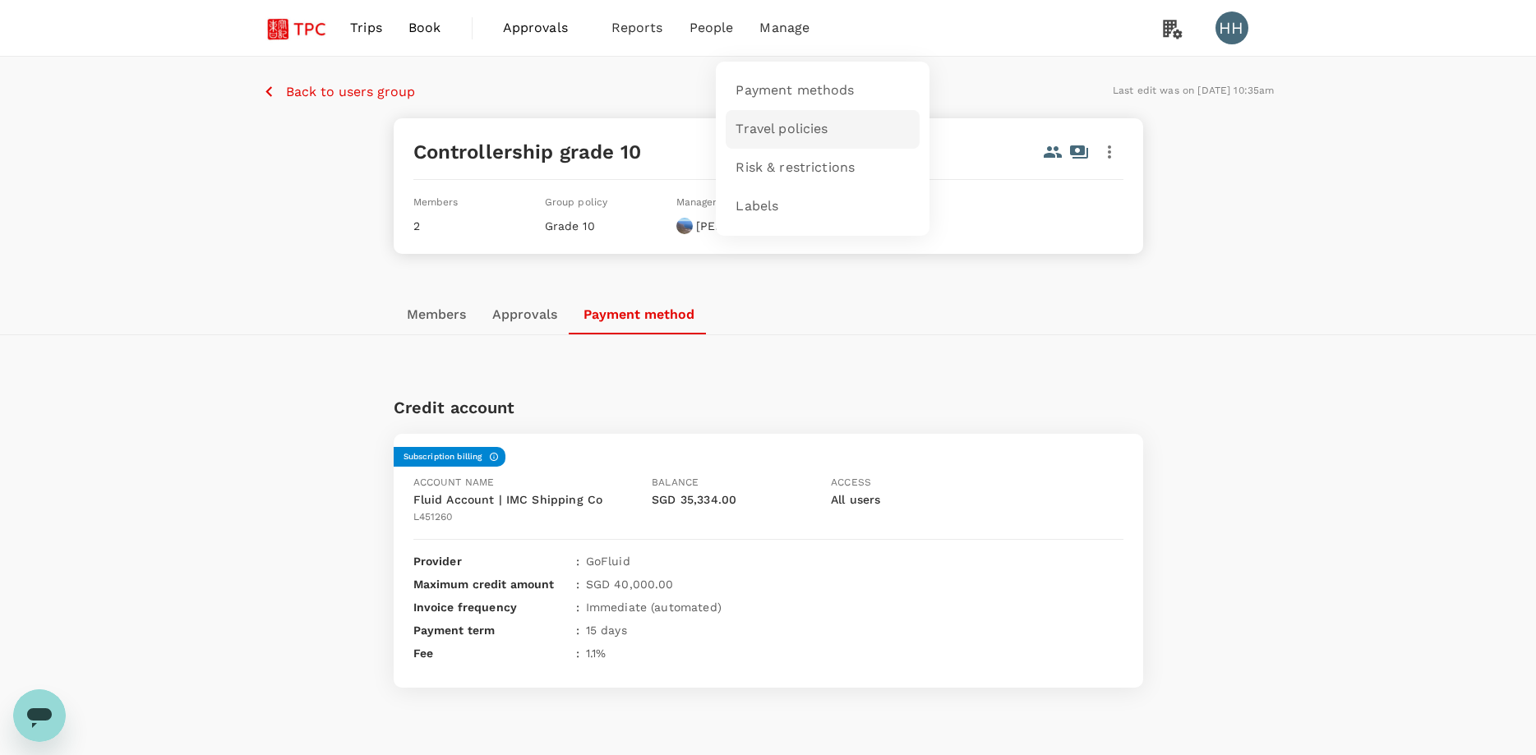
click at [815, 132] on span "Travel policies" at bounding box center [782, 129] width 92 height 19
